Goal: Information Seeking & Learning: Check status

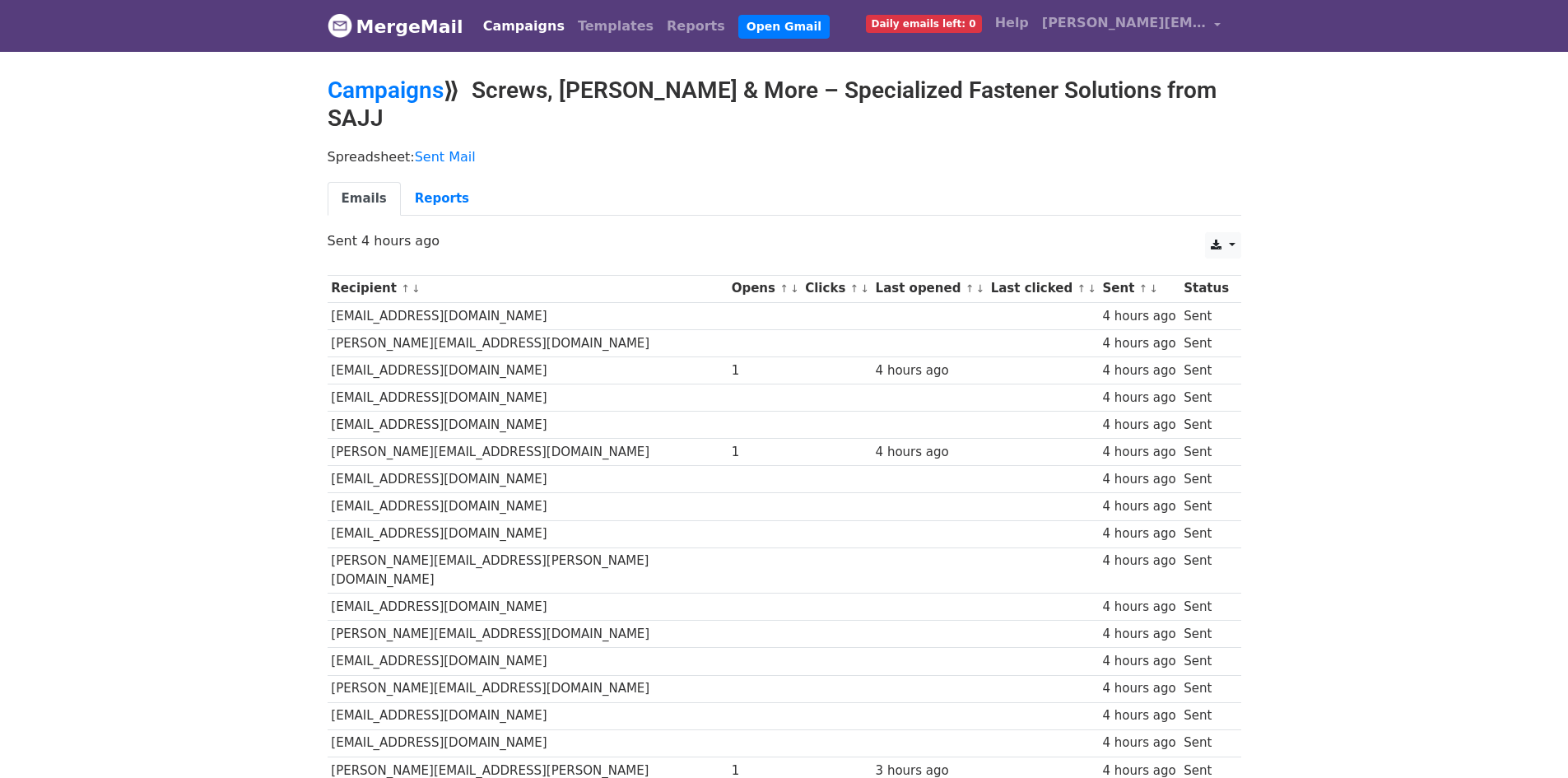
click at [501, 184] on ul "Emails Reports" at bounding box center [784, 198] width 914 height 34
click at [443, 182] on link "Reports" at bounding box center [442, 198] width 83 height 34
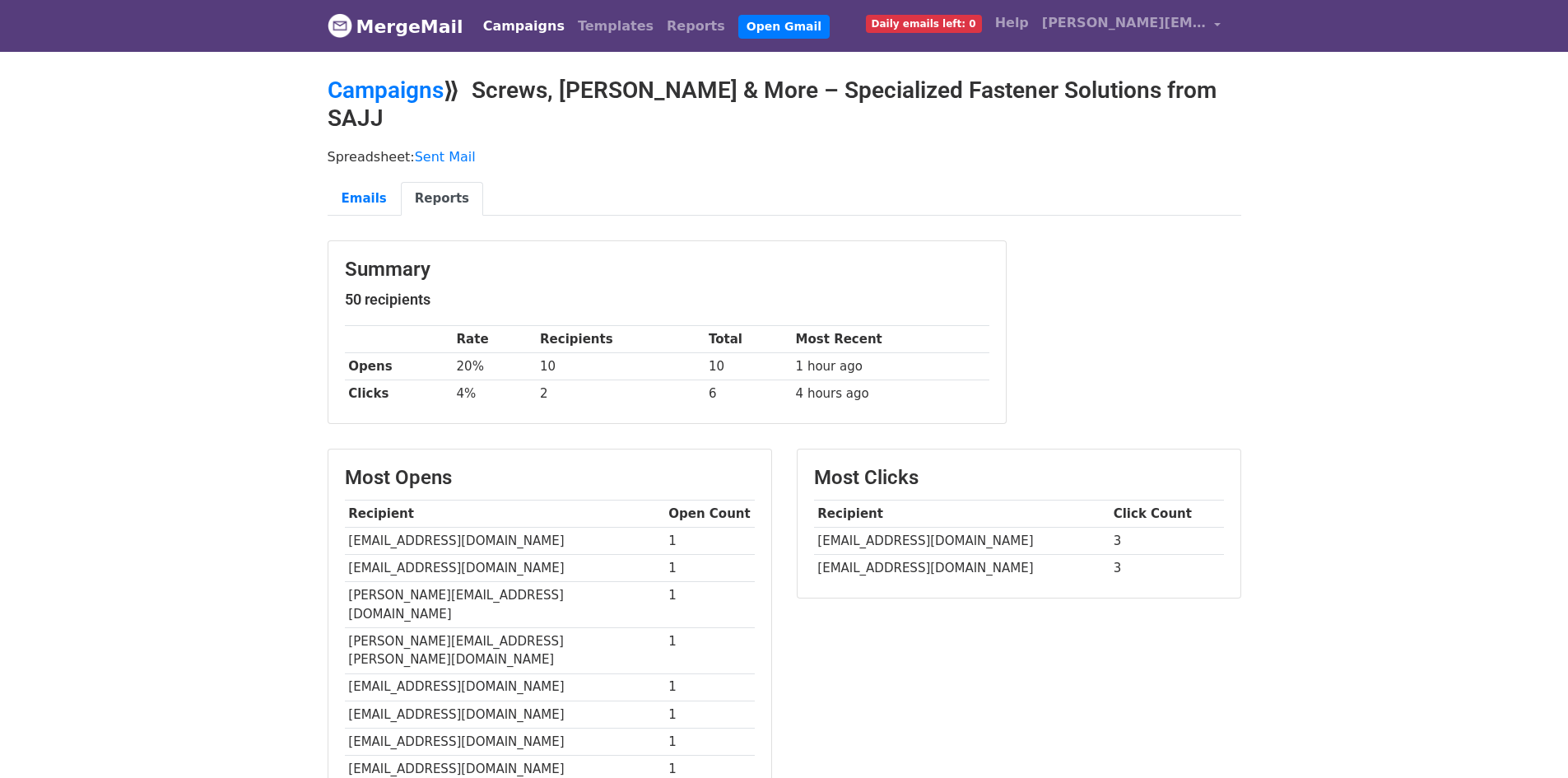
click at [818, 353] on td "1 hour ago" at bounding box center [891, 366] width 197 height 27
drag, startPoint x: 456, startPoint y: 346, endPoint x: 931, endPoint y: 343, distance: 475.0
click at [931, 353] on tr "Opens 20% 10 10 1 hour ago" at bounding box center [667, 366] width 644 height 27
click at [931, 353] on td "1 hour ago" at bounding box center [891, 366] width 197 height 27
click at [438, 28] on link "MergeMail" at bounding box center [395, 26] width 136 height 35
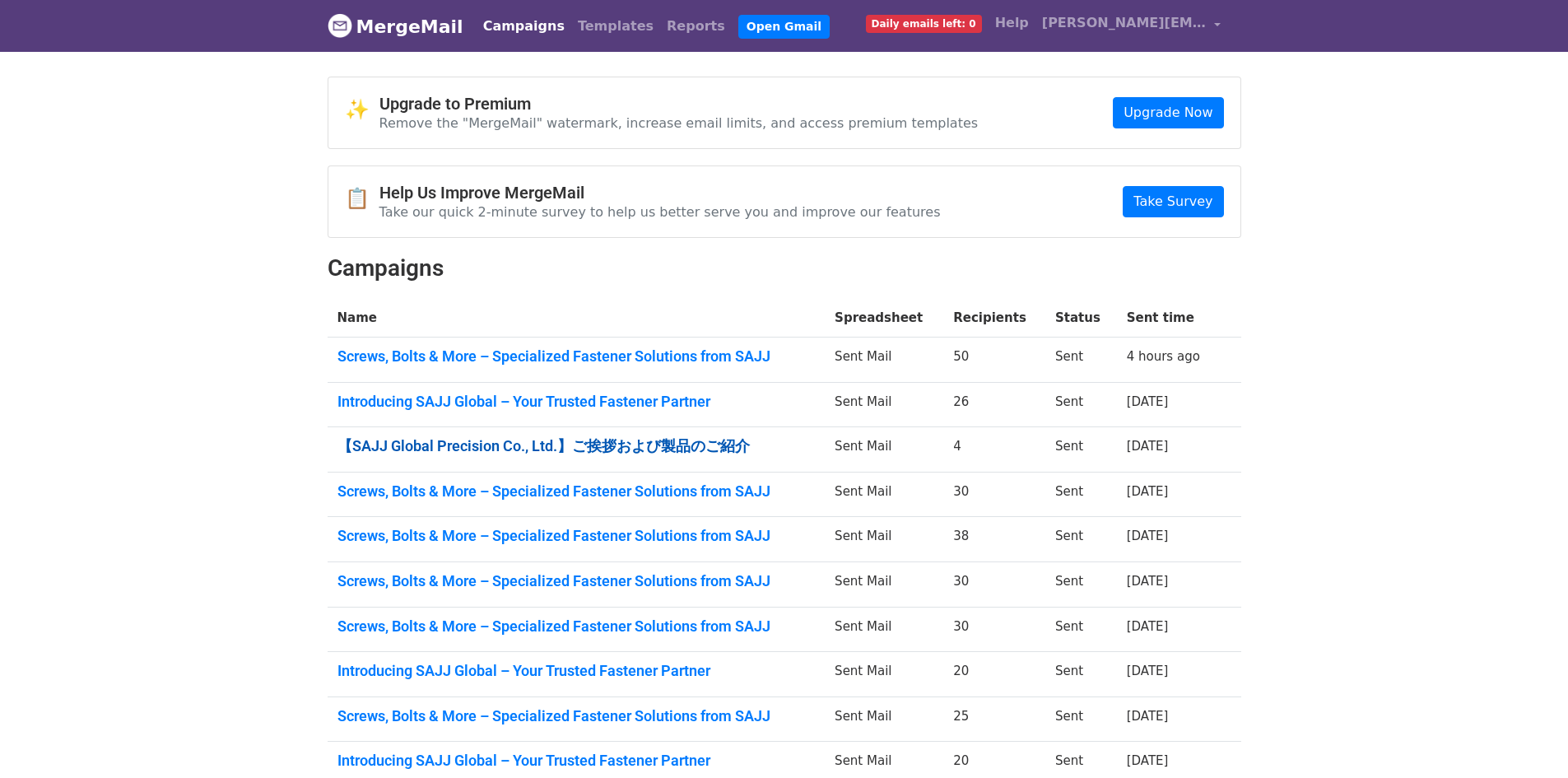
click at [595, 453] on link "【SAJJ Global Precision Co., Ltd.】ご挨拶および製品のご紹介" at bounding box center [576, 446] width 478 height 18
click at [489, 404] on link "Introducing SAJJ Global – Your Trusted Fastener Partner" at bounding box center [576, 402] width 478 height 18
click at [754, 492] on link "Screws, Bolts & More – Specialized Fastener Solutions from SAJJ" at bounding box center [576, 491] width 478 height 18
click at [782, 532] on link "Screws, Bolts & More – Specialized Fastener Solutions from SAJJ" at bounding box center [576, 536] width 478 height 18
click at [745, 585] on link "Screws, Bolts & More – Specialized Fastener Solutions from SAJJ" at bounding box center [576, 581] width 478 height 18
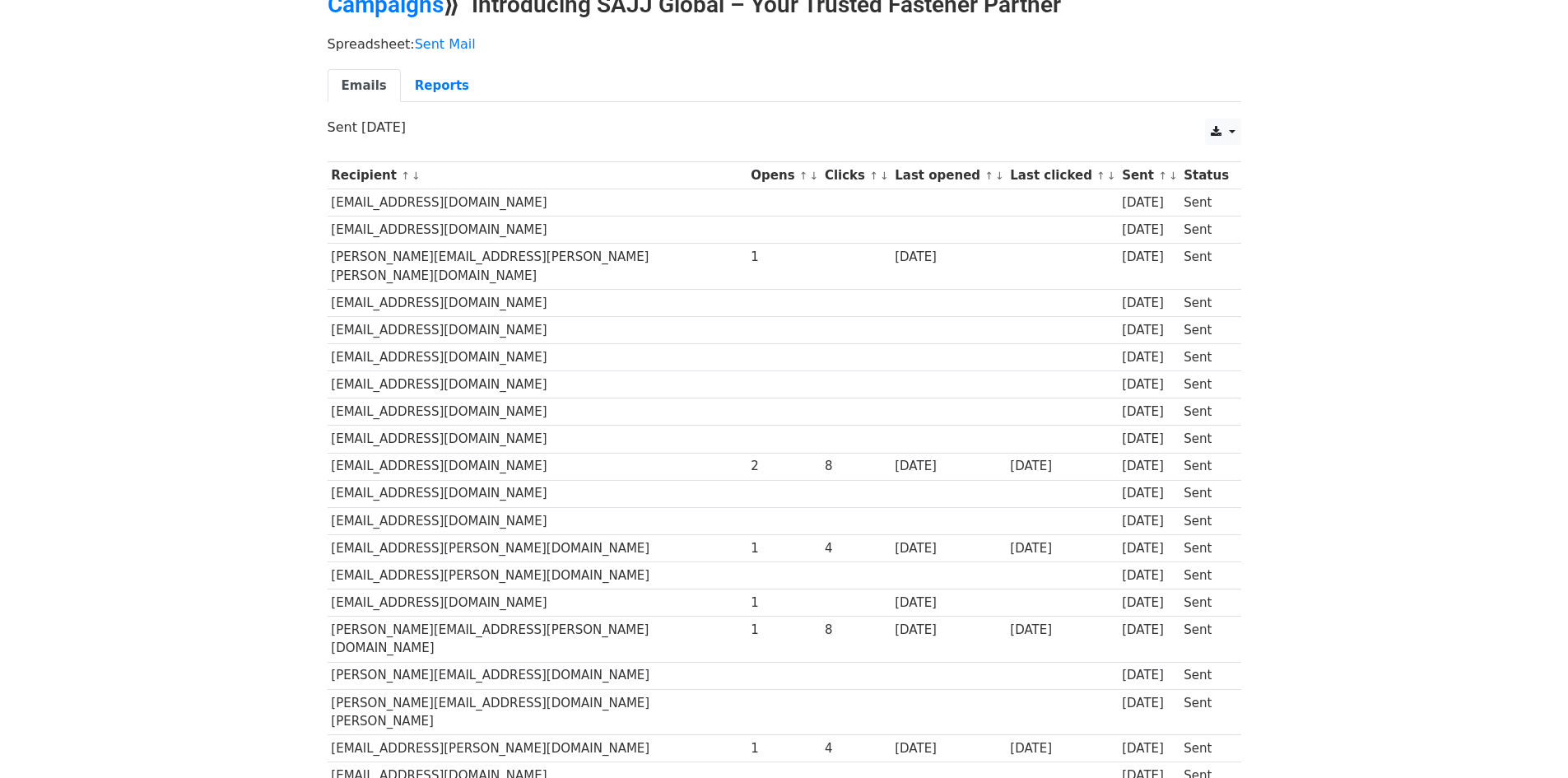
scroll to position [83, 0]
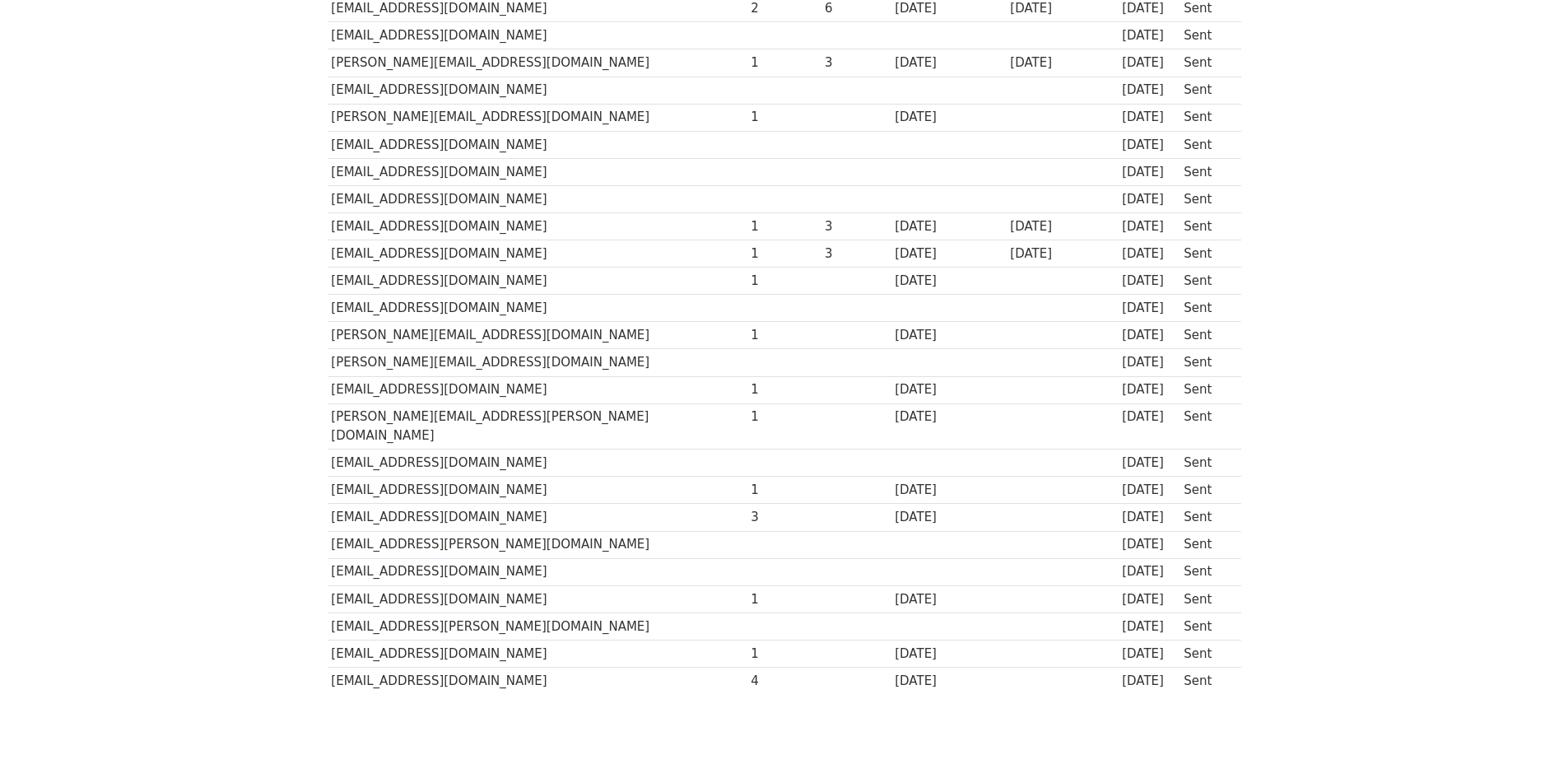
scroll to position [460, 0]
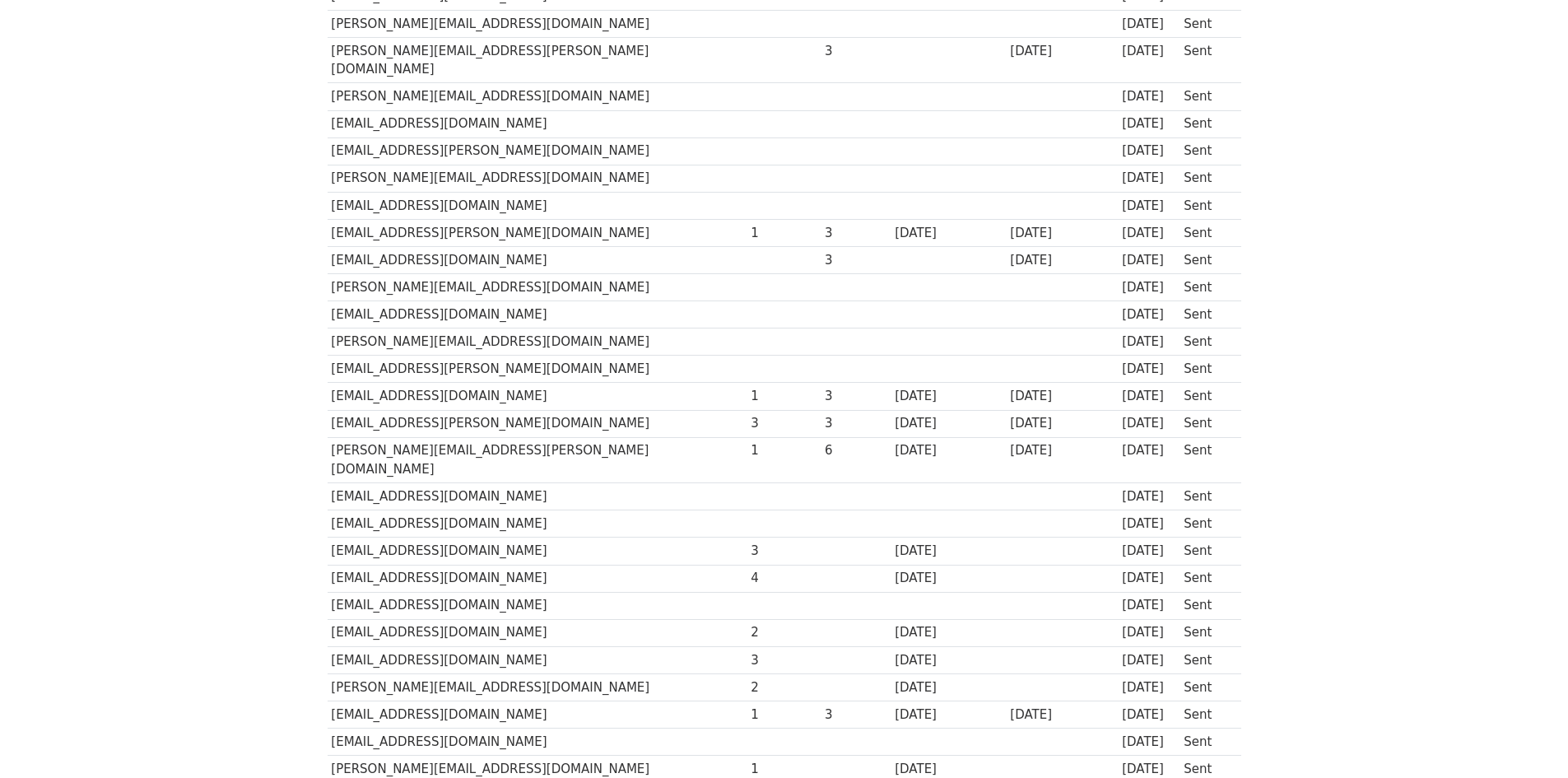
scroll to position [577, 0]
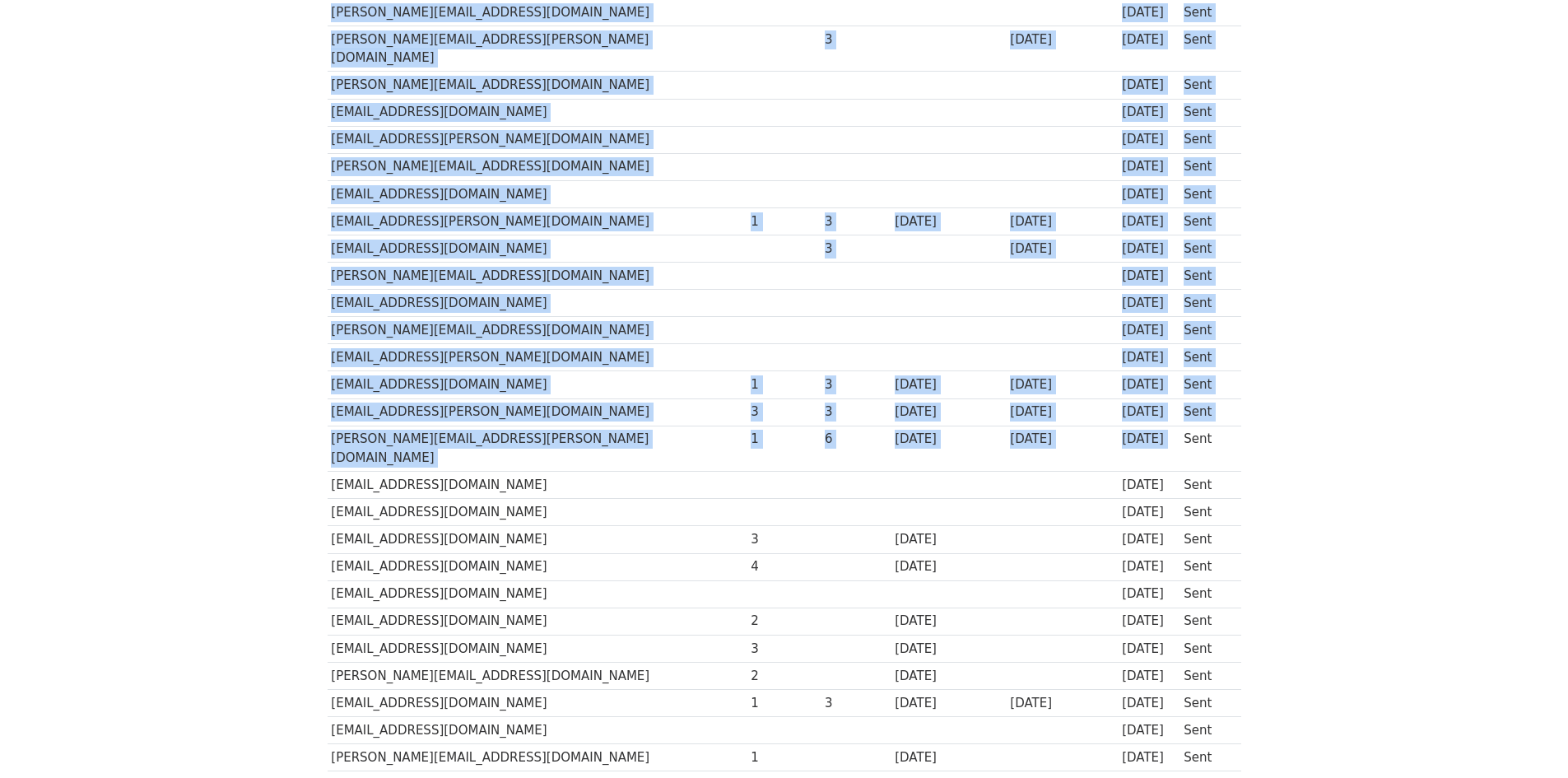
drag, startPoint x: 302, startPoint y: 393, endPoint x: 1178, endPoint y: 379, distance: 876.1
click at [1178, 379] on body "MergeMail Campaigns Templates Reports Open Gmail Daily emails left: 0 Help [PER…" at bounding box center [784, 150] width 1568 height 1452
click at [1179, 426] on td "Sent" at bounding box center [1205, 449] width 53 height 46
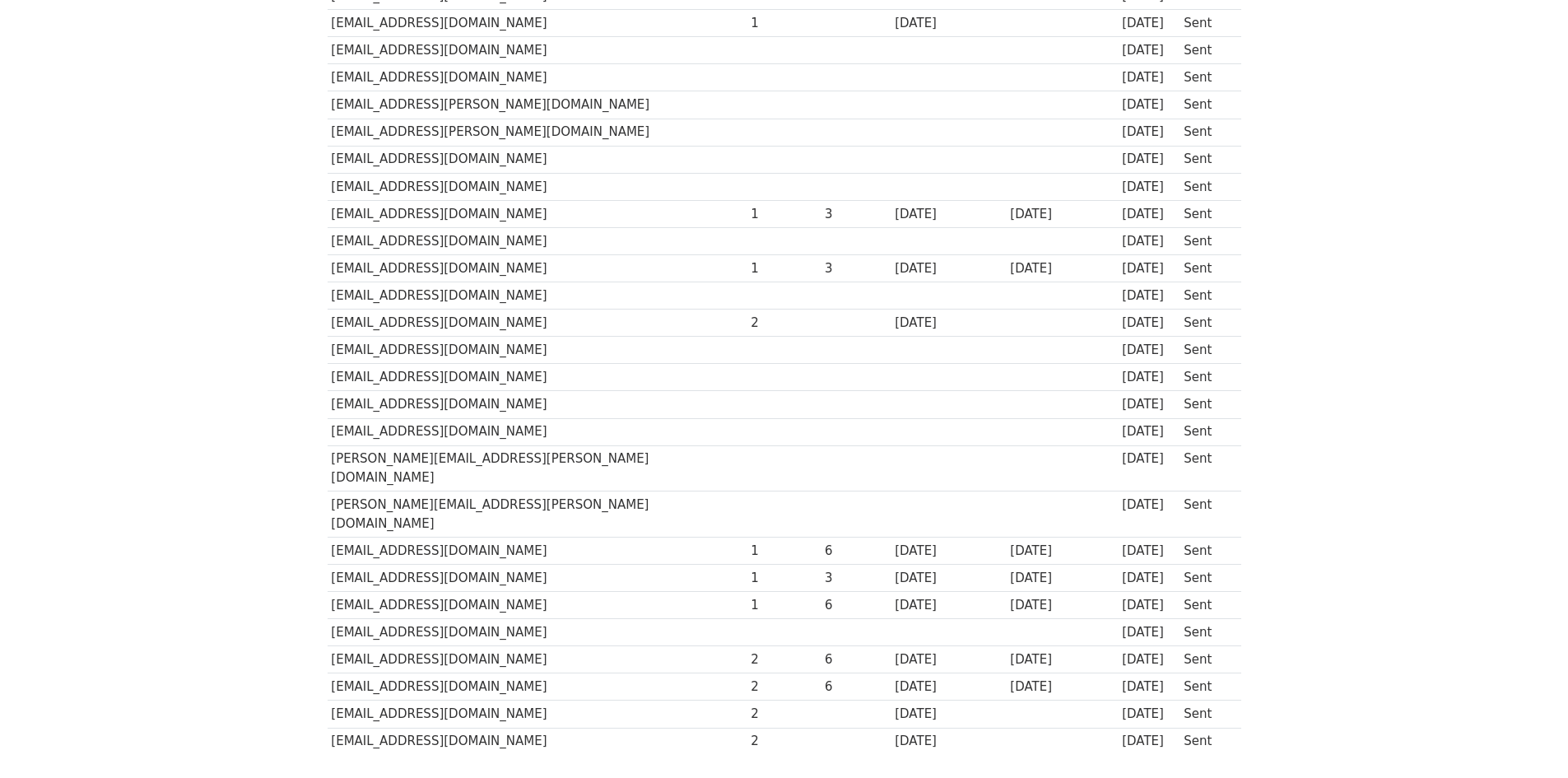
scroll to position [460, 0]
